Goal: Register for event/course

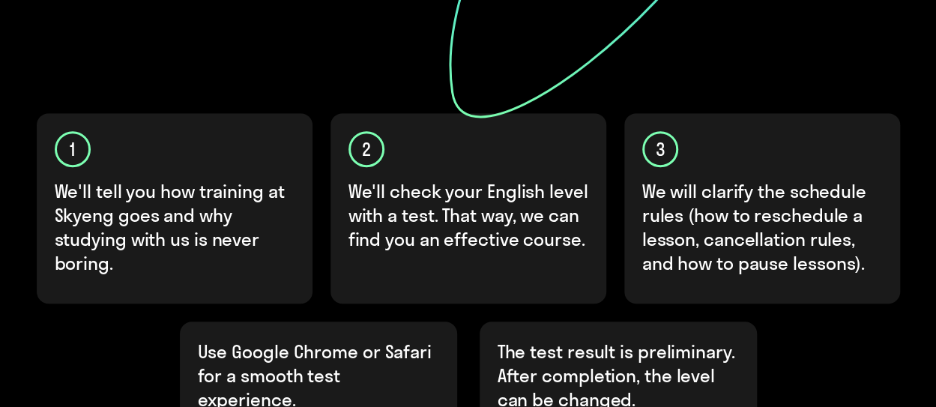
scroll to position [600, 0]
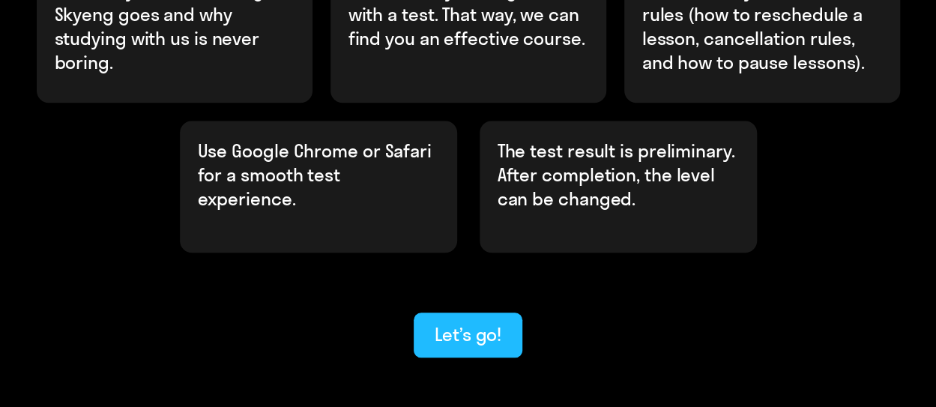
click at [492, 322] on div "Let’s go!" at bounding box center [468, 334] width 67 height 24
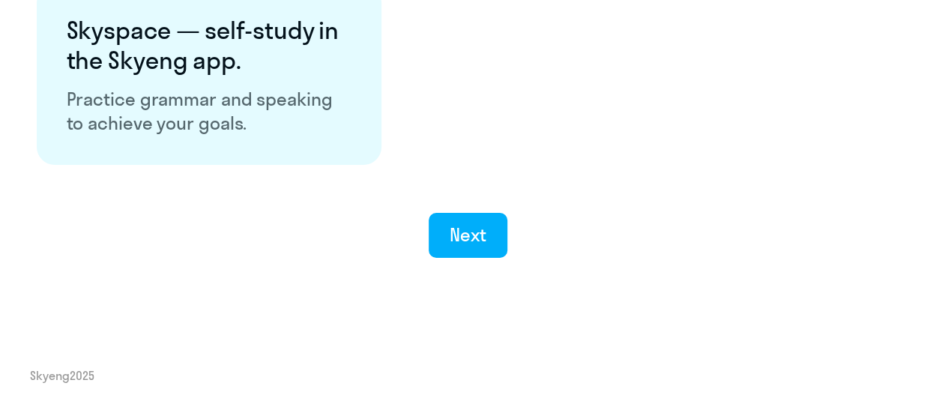
scroll to position [3067, 0]
click at [500, 239] on button "Next" at bounding box center [468, 235] width 79 height 45
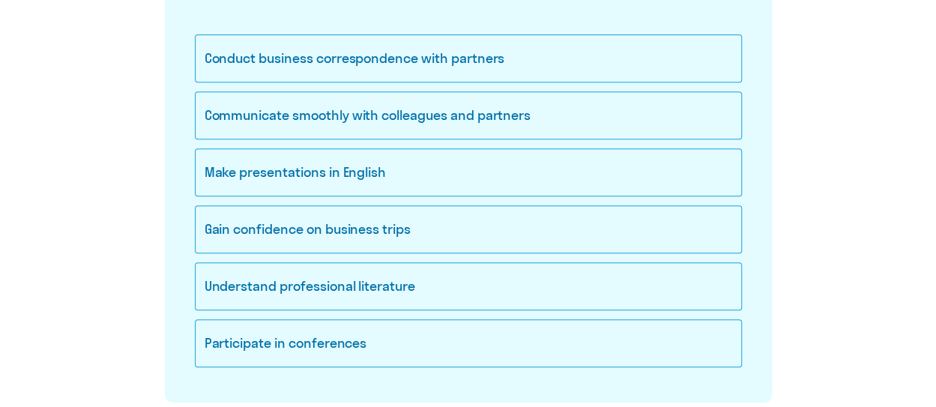
scroll to position [300, 0]
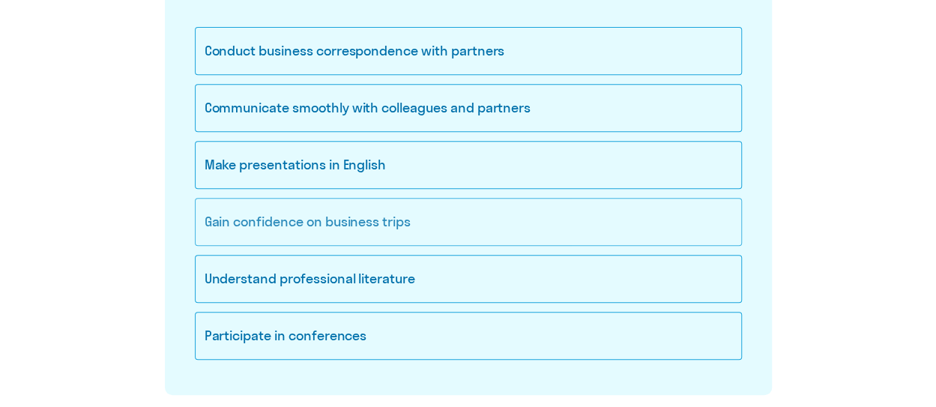
click at [427, 227] on div "Gain confidence on business trips" at bounding box center [468, 222] width 547 height 48
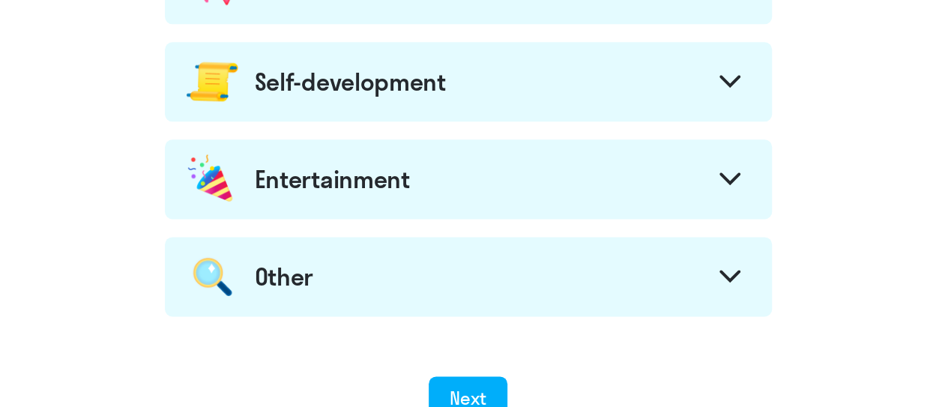
scroll to position [645, 0]
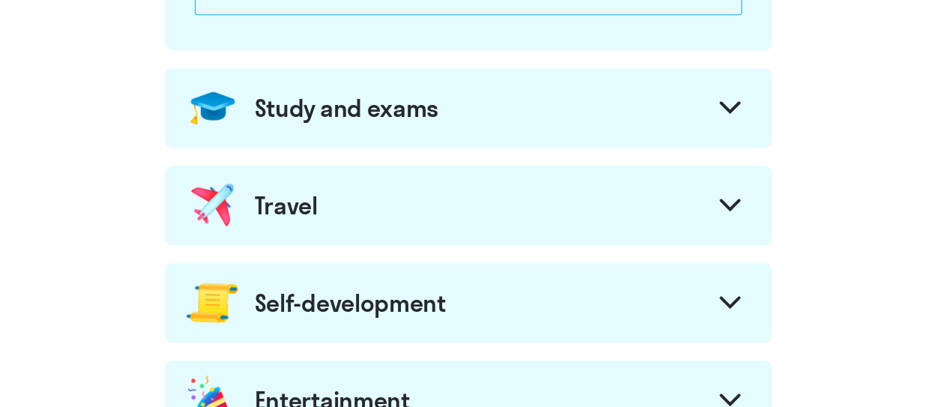
click at [726, 217] on div at bounding box center [730, 207] width 36 height 36
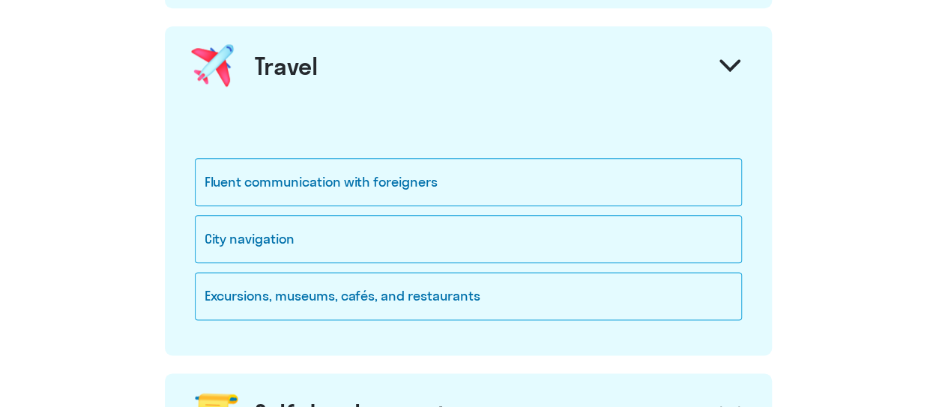
scroll to position [795, 0]
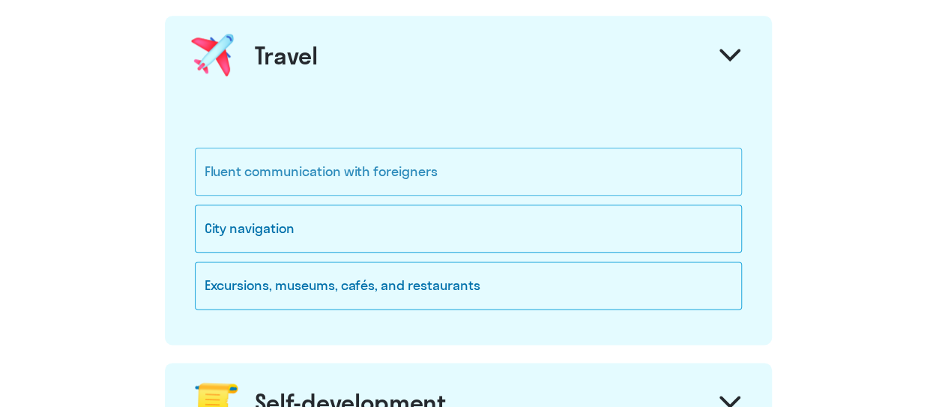
click at [546, 165] on div "Fluent communication with foreigners" at bounding box center [468, 172] width 547 height 48
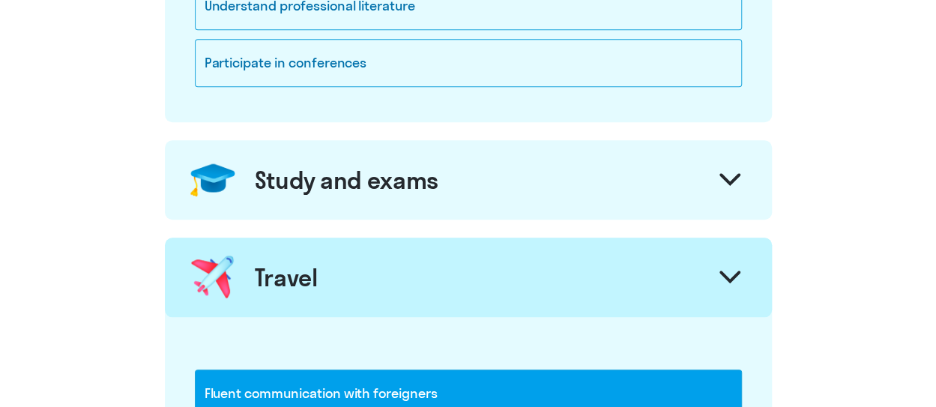
scroll to position [570, 0]
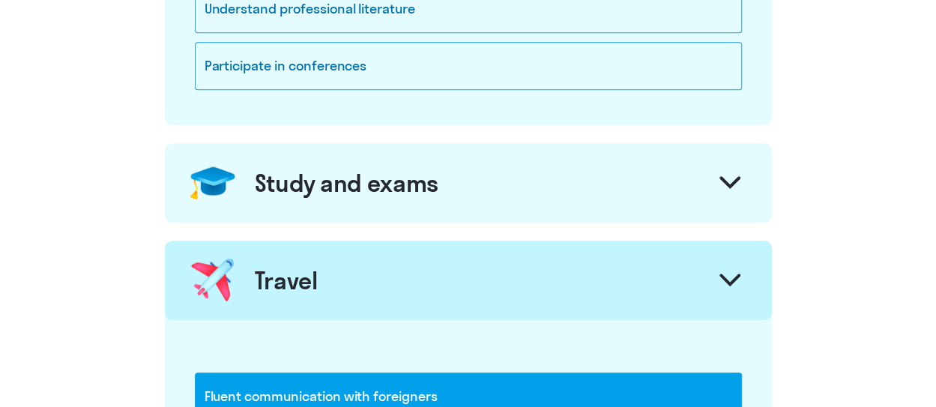
click at [730, 185] on icon at bounding box center [730, 182] width 21 height 13
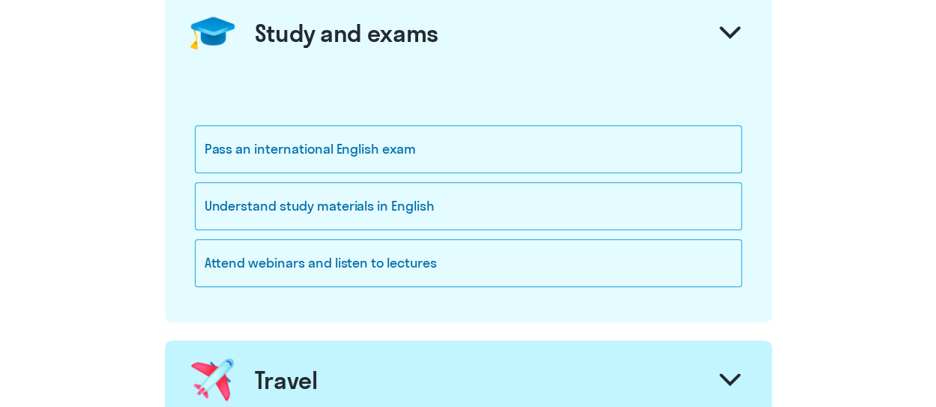
scroll to position [869, 0]
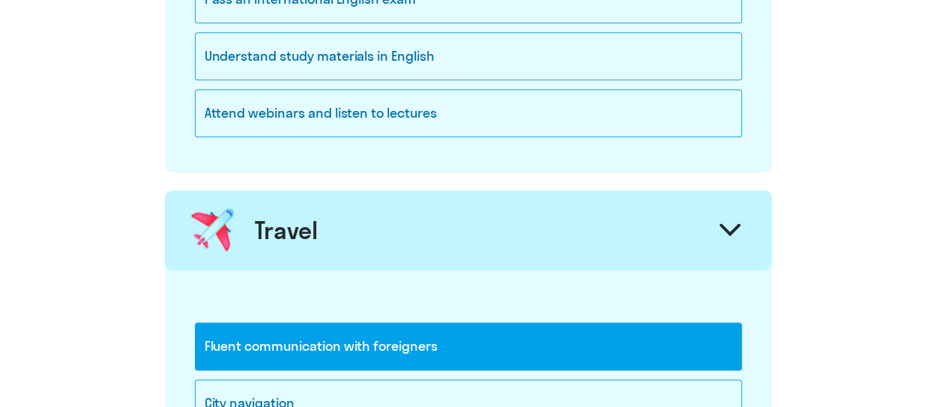
click at [741, 229] on div at bounding box center [730, 232] width 36 height 36
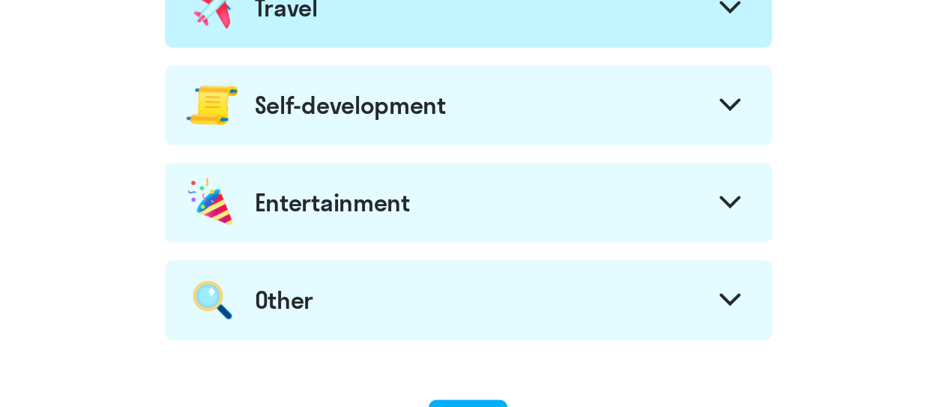
scroll to position [1094, 0]
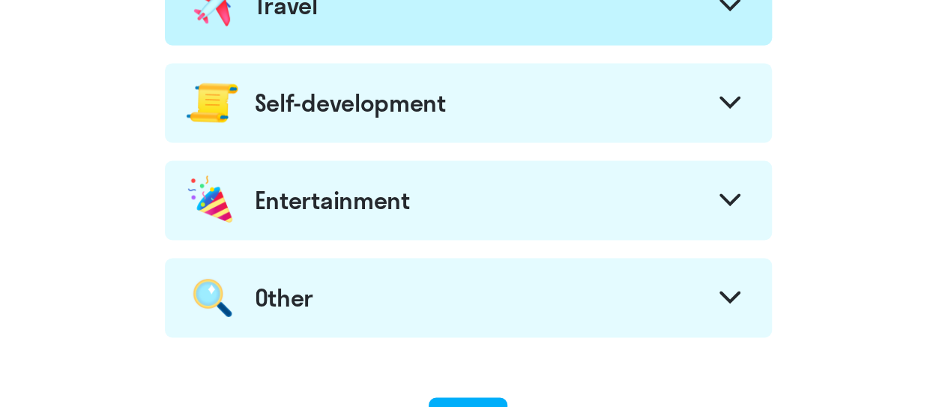
click at [714, 91] on div at bounding box center [730, 104] width 36 height 36
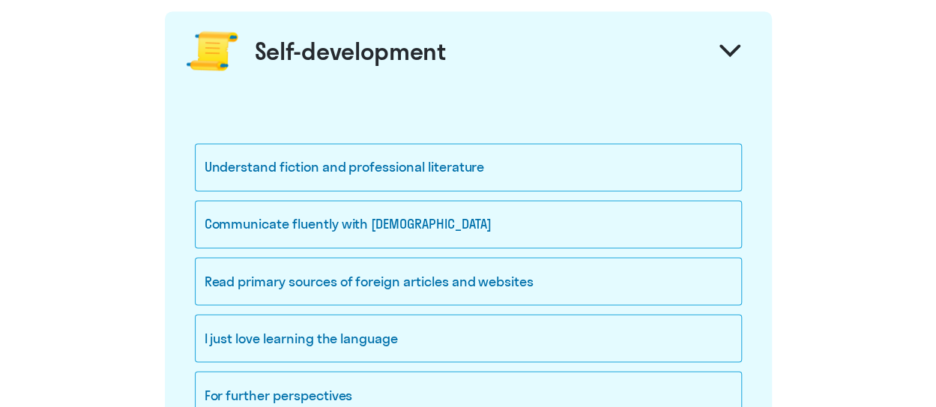
scroll to position [1169, 0]
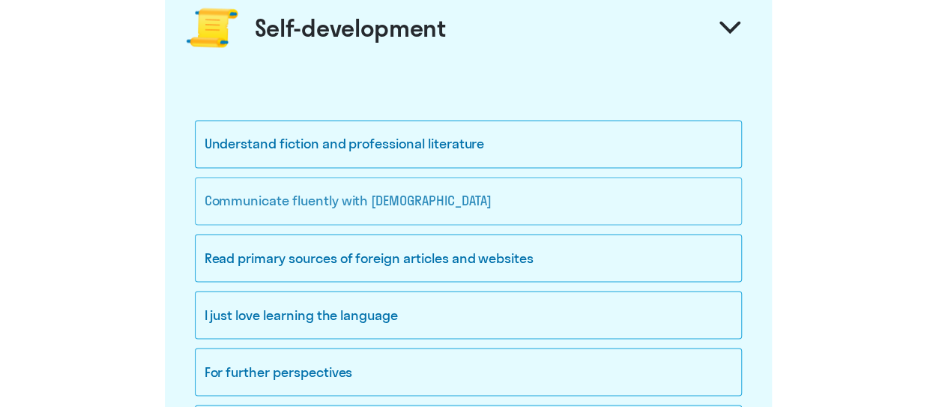
click at [674, 192] on div "Communicate fluently with [DEMOGRAPHIC_DATA]" at bounding box center [468, 201] width 547 height 48
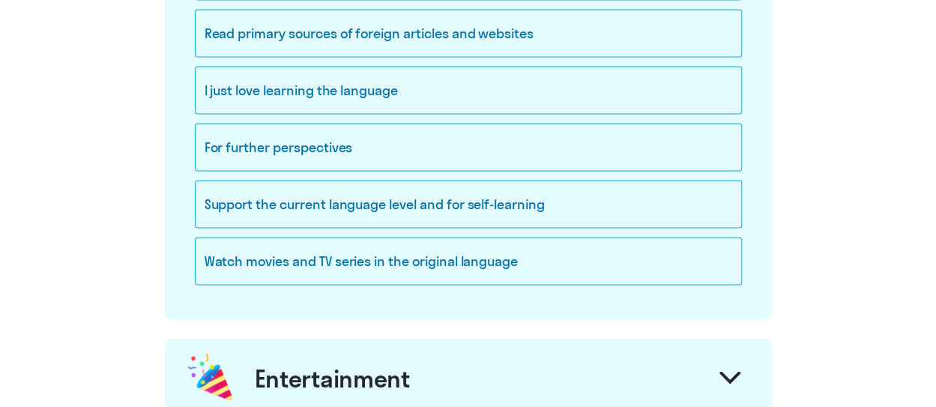
scroll to position [1544, 0]
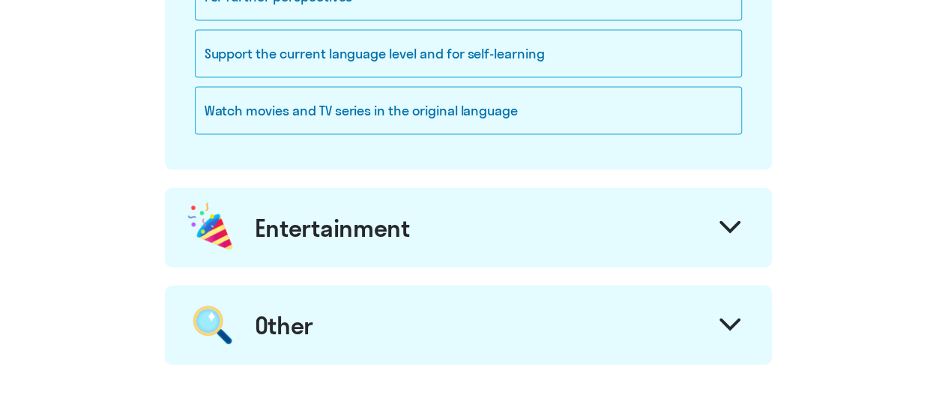
click at [718, 225] on div at bounding box center [730, 229] width 36 height 36
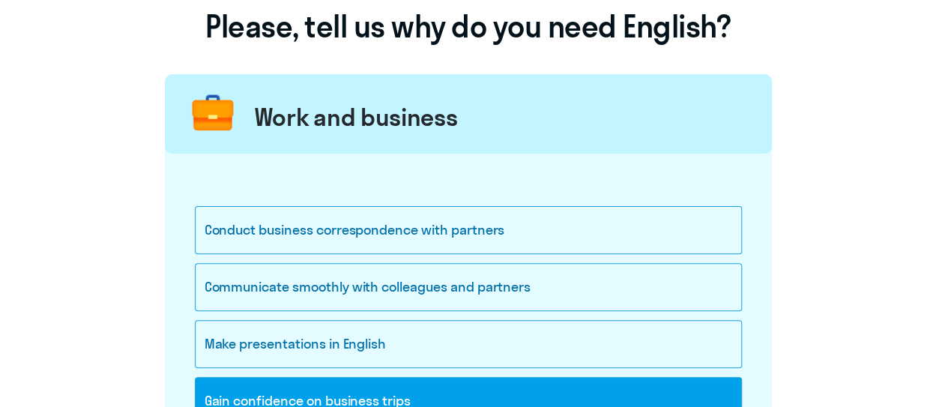
scroll to position [120, 0]
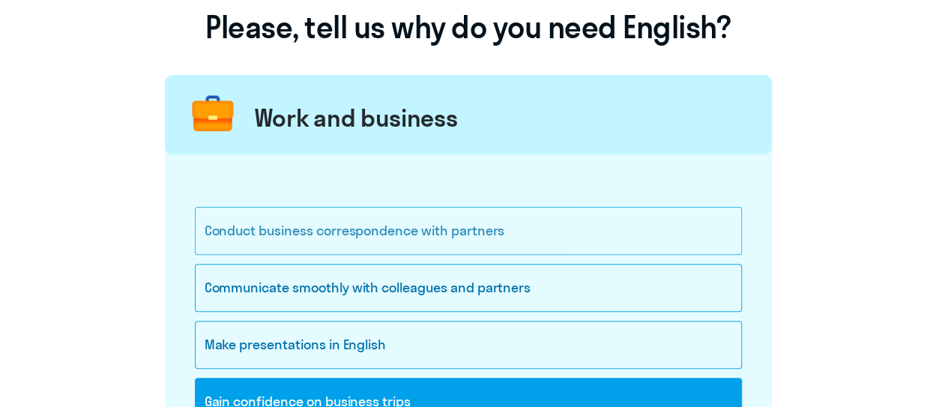
click at [621, 247] on div "Conduct business correspondence with partners" at bounding box center [468, 231] width 547 height 48
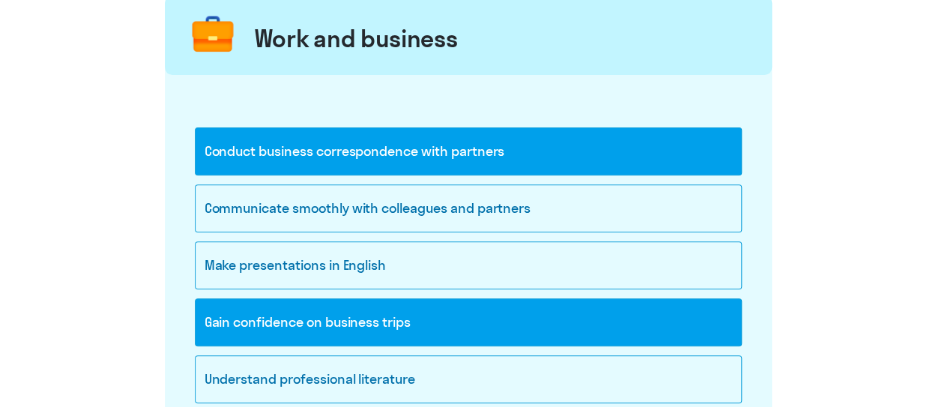
scroll to position [270, 0]
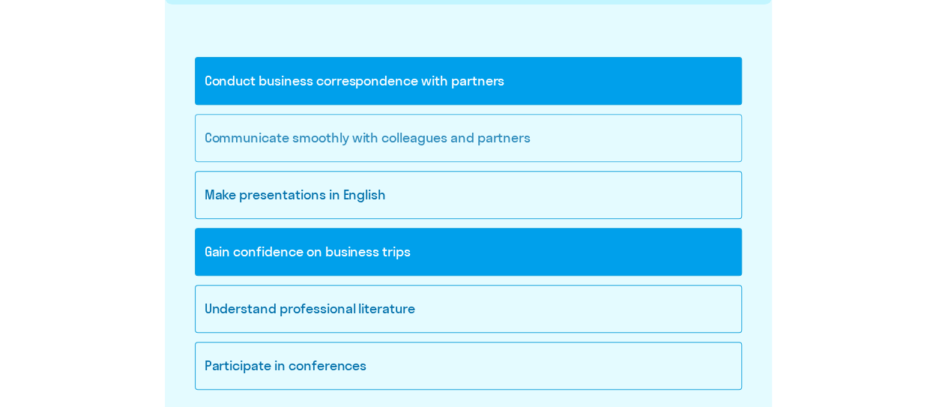
click at [621, 142] on div "Communicate smoothly with colleagues and partners" at bounding box center [468, 138] width 547 height 48
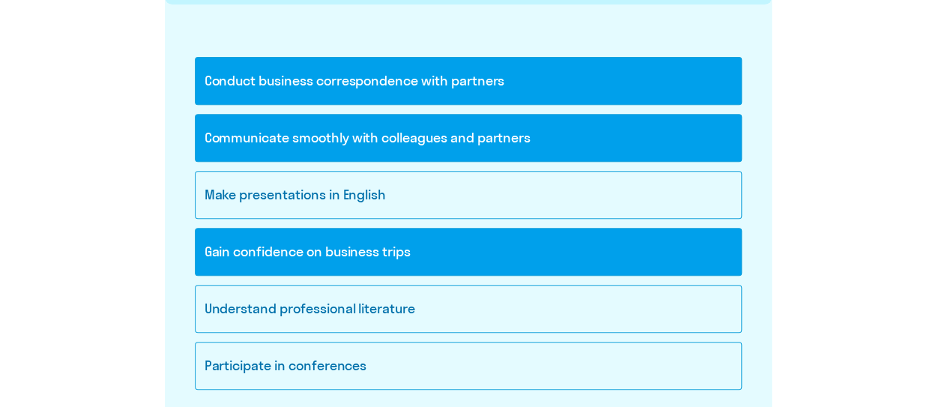
click at [627, 89] on div "Conduct business correspondence with partners" at bounding box center [468, 81] width 547 height 48
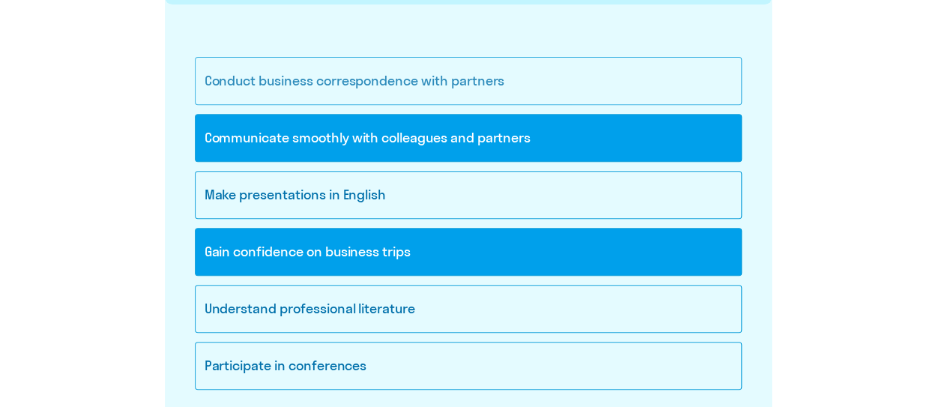
click at [627, 92] on div "Conduct business correspondence with partners" at bounding box center [468, 81] width 547 height 48
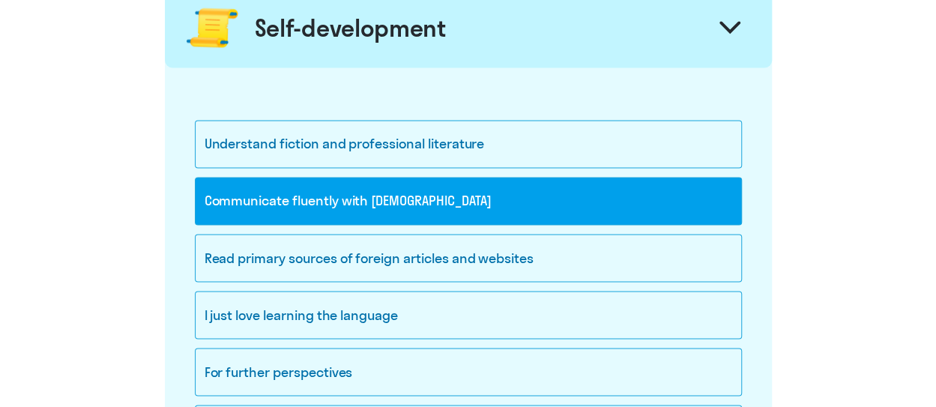
scroll to position [1394, 0]
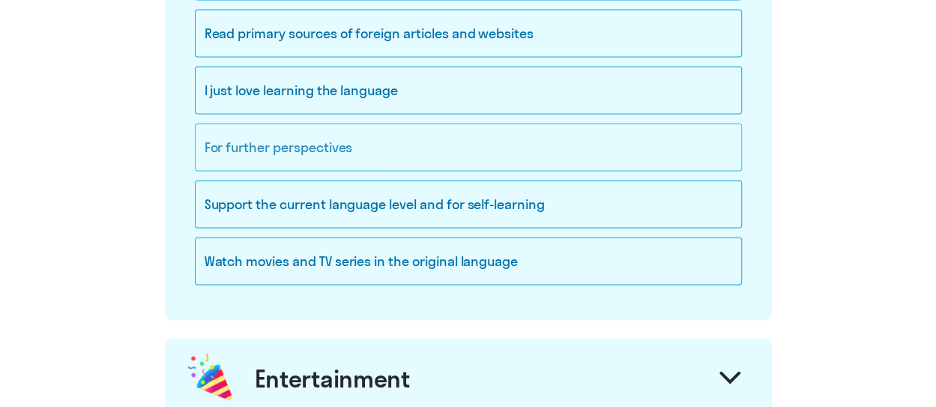
click at [676, 148] on div "For further perspectives" at bounding box center [468, 147] width 547 height 48
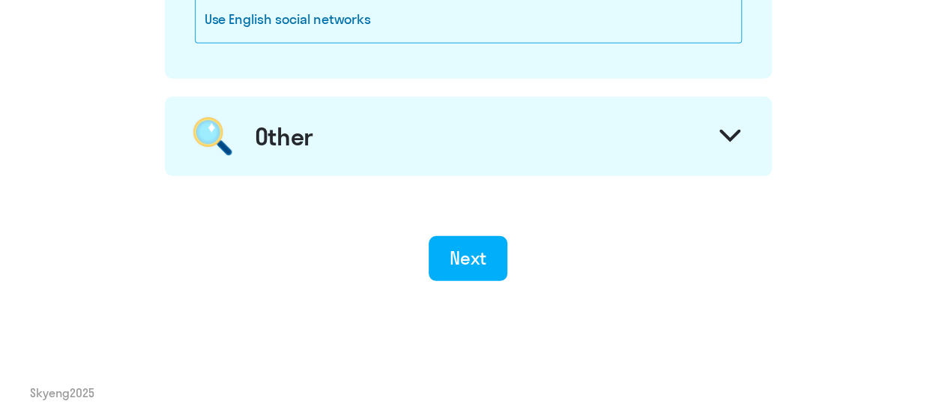
scroll to position [2046, 0]
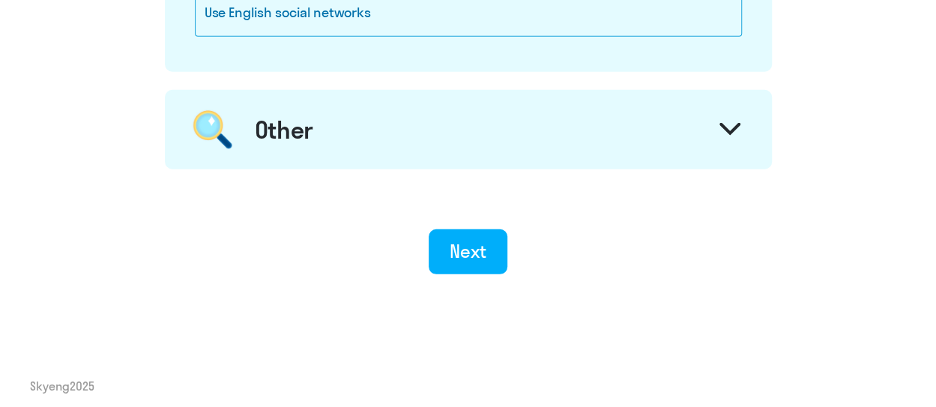
click at [735, 123] on icon at bounding box center [730, 129] width 21 height 13
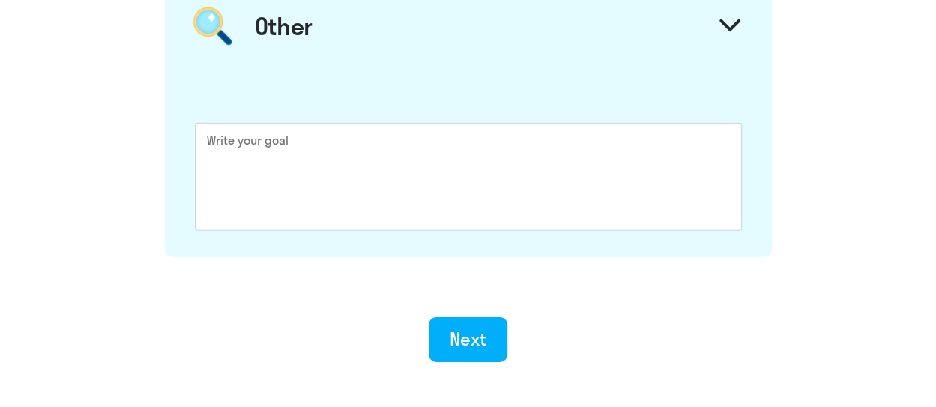
scroll to position [2237, 0]
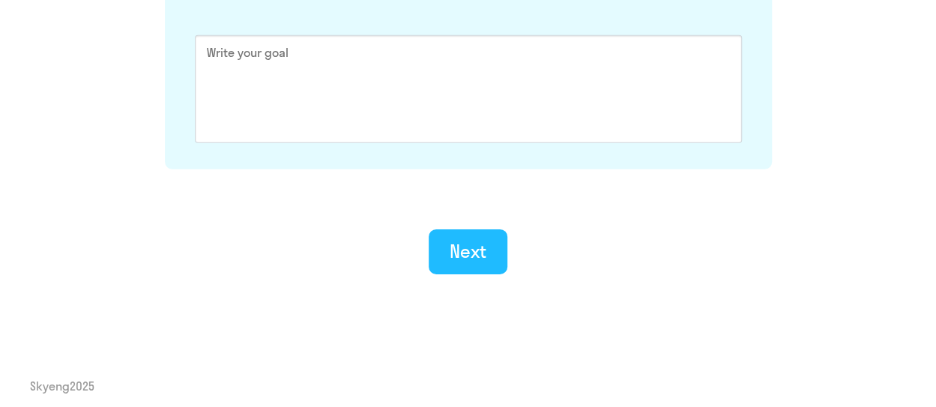
click at [476, 241] on div "Next" at bounding box center [468, 251] width 37 height 24
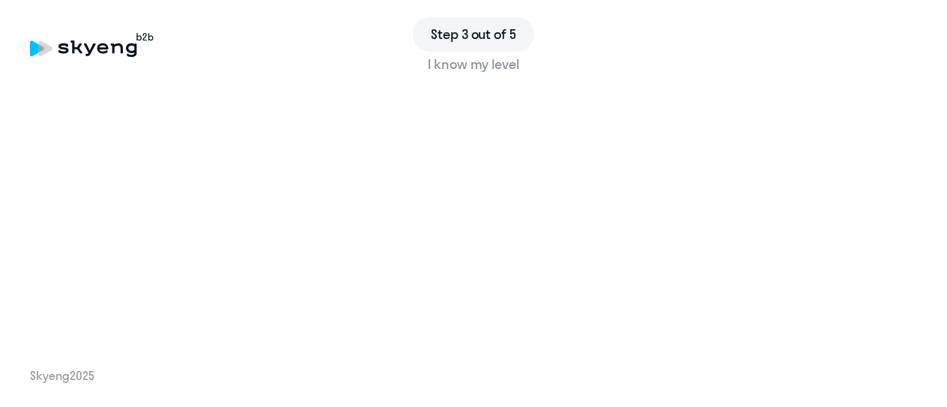
click at [621, 347] on div "Step 3 out of 5 I know my level Skyeng 2025" at bounding box center [473, 203] width 947 height 407
click at [546, 323] on div "Step 3 out of 5 I know my level Skyeng 2025" at bounding box center [473, 203] width 947 height 407
click at [506, 323] on div "Step 3 out of 5 I know my level Skyeng 2025" at bounding box center [473, 203] width 947 height 407
click at [634, 370] on div "Skyeng 2025" at bounding box center [473, 375] width 887 height 16
click at [646, 337] on div "Step 3 out of 5 I know my level Skyeng 2025" at bounding box center [473, 203] width 947 height 407
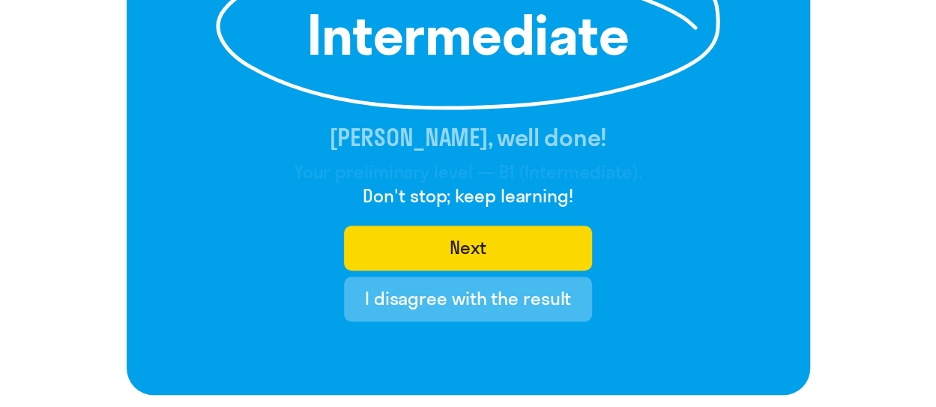
scroll to position [300, 0]
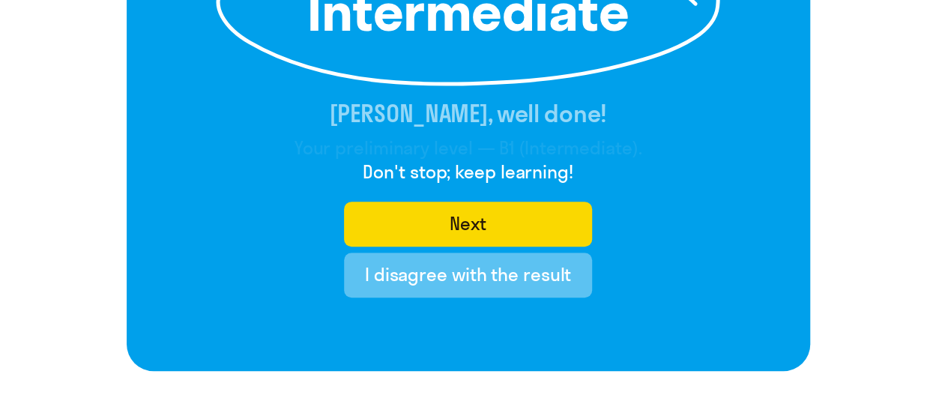
click at [504, 292] on button "I disagree with the result" at bounding box center [468, 275] width 248 height 45
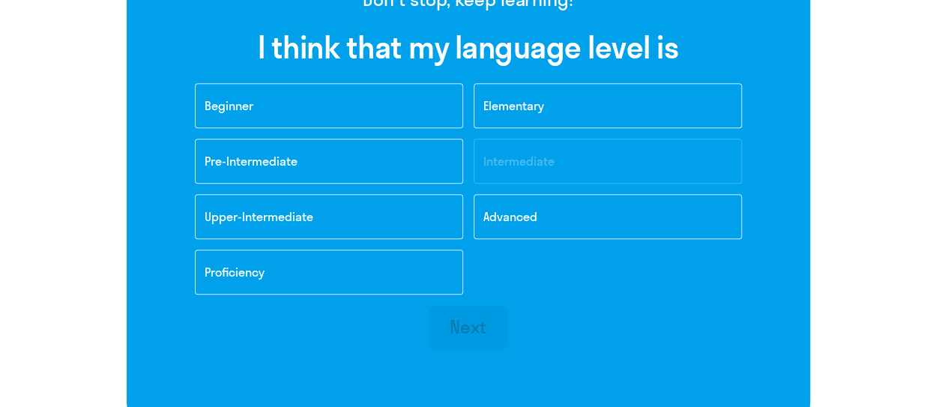
scroll to position [450, 0]
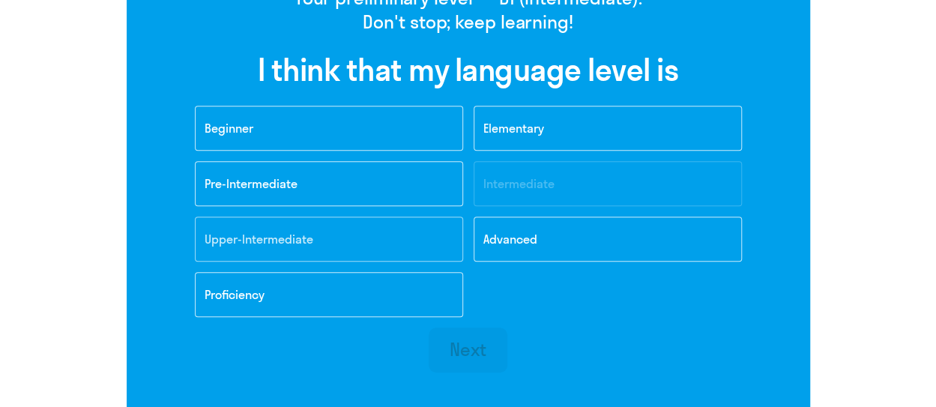
click at [405, 247] on button "Upper-Intermediate" at bounding box center [329, 239] width 268 height 45
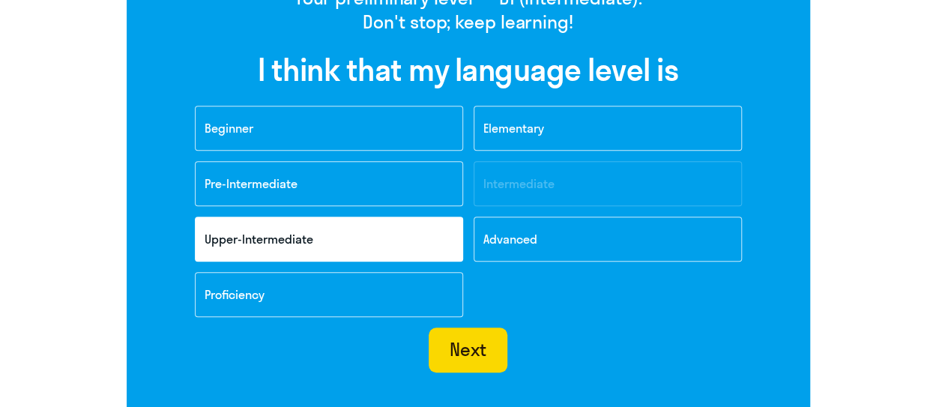
scroll to position [525, 0]
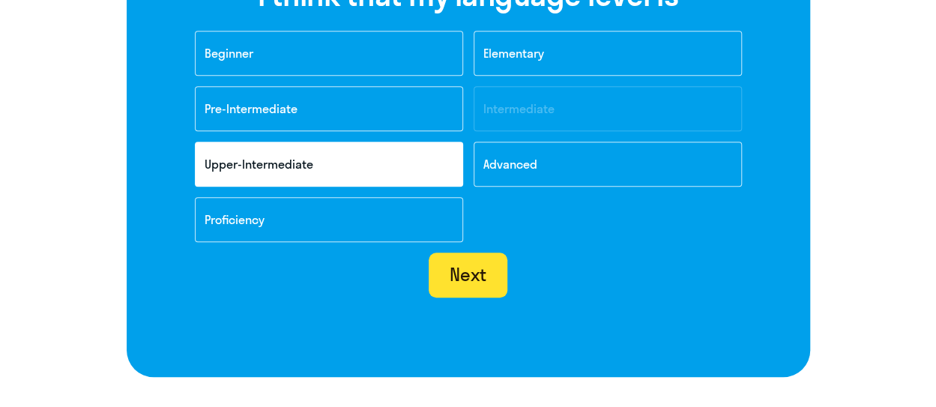
click at [471, 268] on div "Next" at bounding box center [468, 274] width 37 height 24
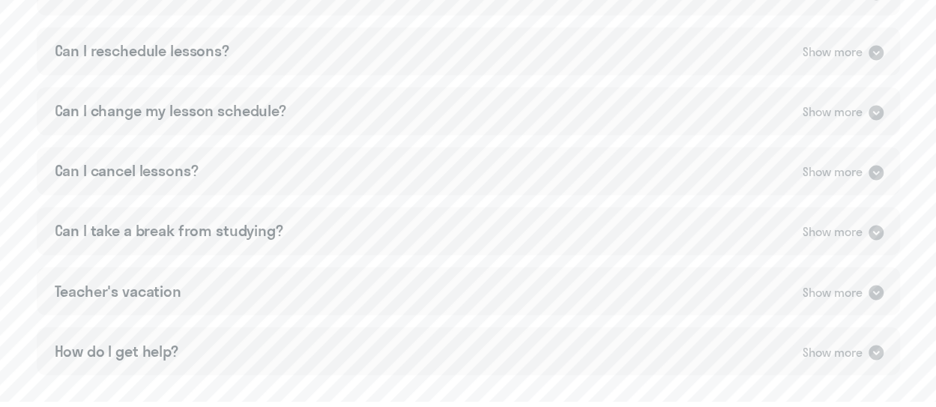
scroll to position [1085, 0]
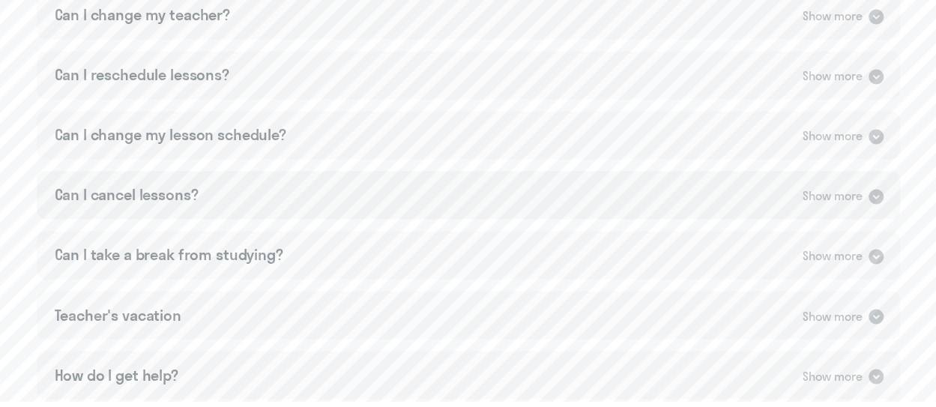
click at [875, 171] on div "Can I cancel lessons? Show more" at bounding box center [468, 195] width 863 height 48
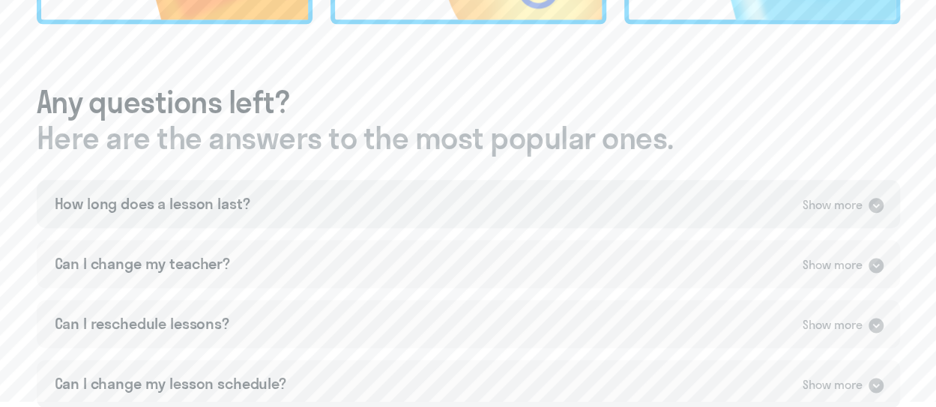
scroll to position [907, 0]
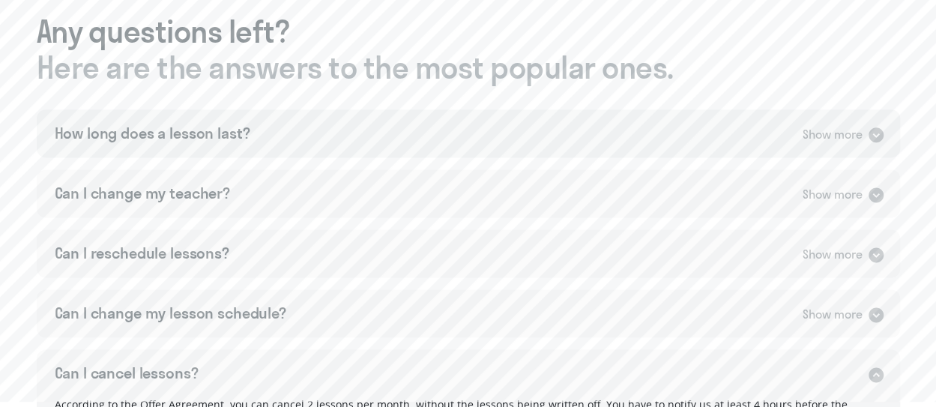
click at [865, 124] on div "Show more" at bounding box center [844, 133] width 82 height 19
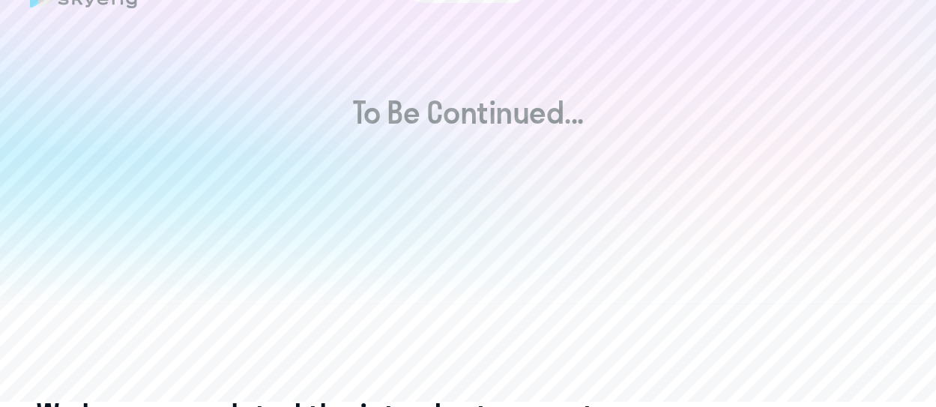
scroll to position [0, 0]
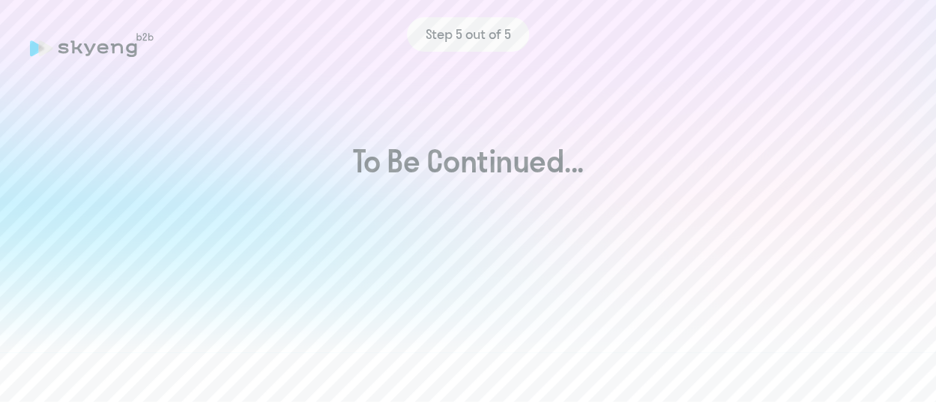
drag, startPoint x: 902, startPoint y: 13, endPoint x: 895, endPoint y: 46, distance: 34.6
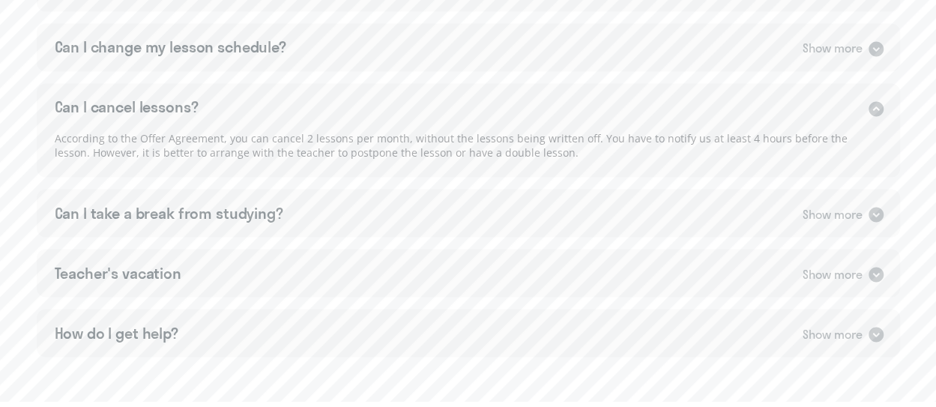
scroll to position [1238, 0]
